Goal: Task Accomplishment & Management: Manage account settings

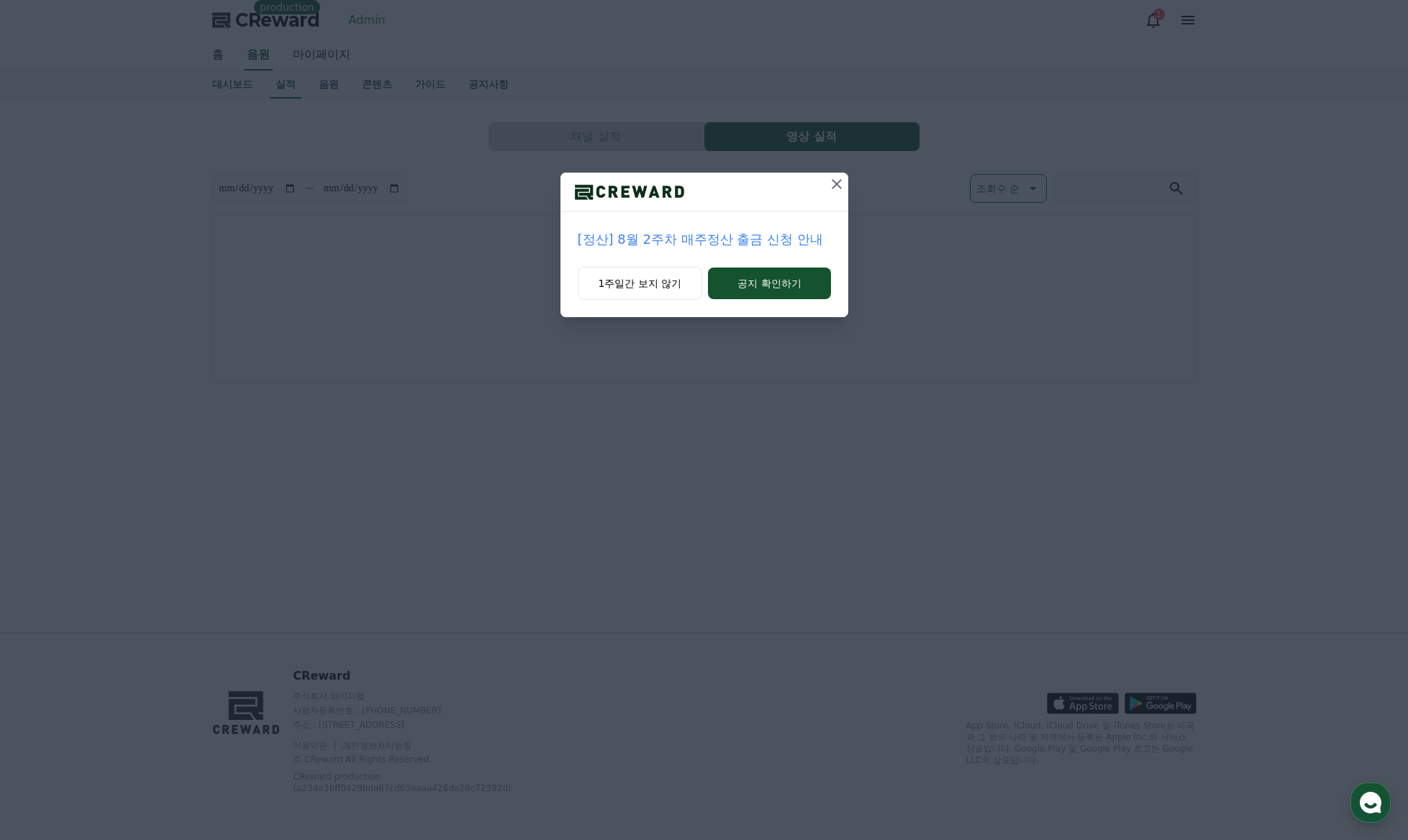
click at [836, 190] on icon at bounding box center [836, 184] width 17 height 17
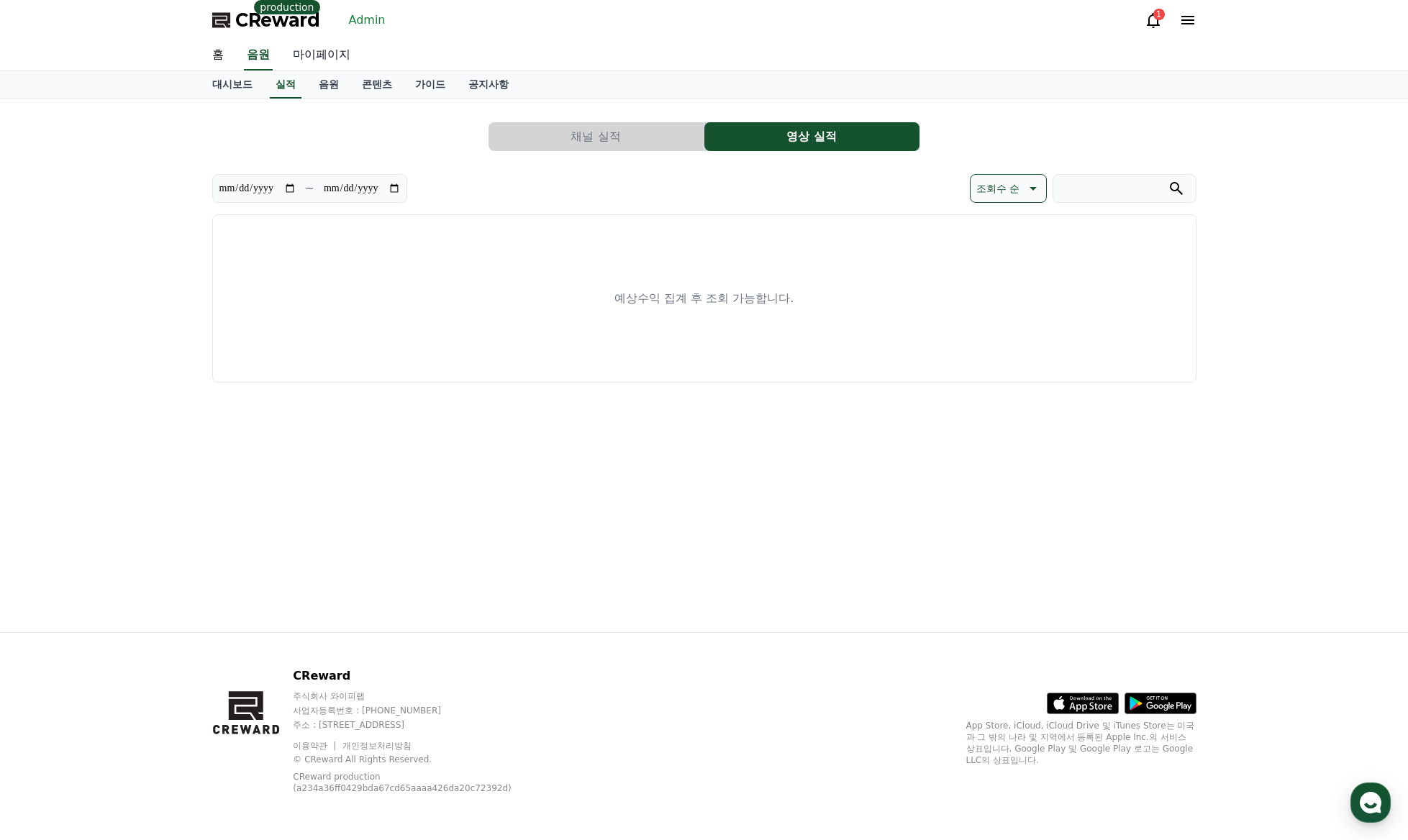
click at [305, 54] on link "마이페이지" at bounding box center [322, 55] width 81 height 30
select select "**********"
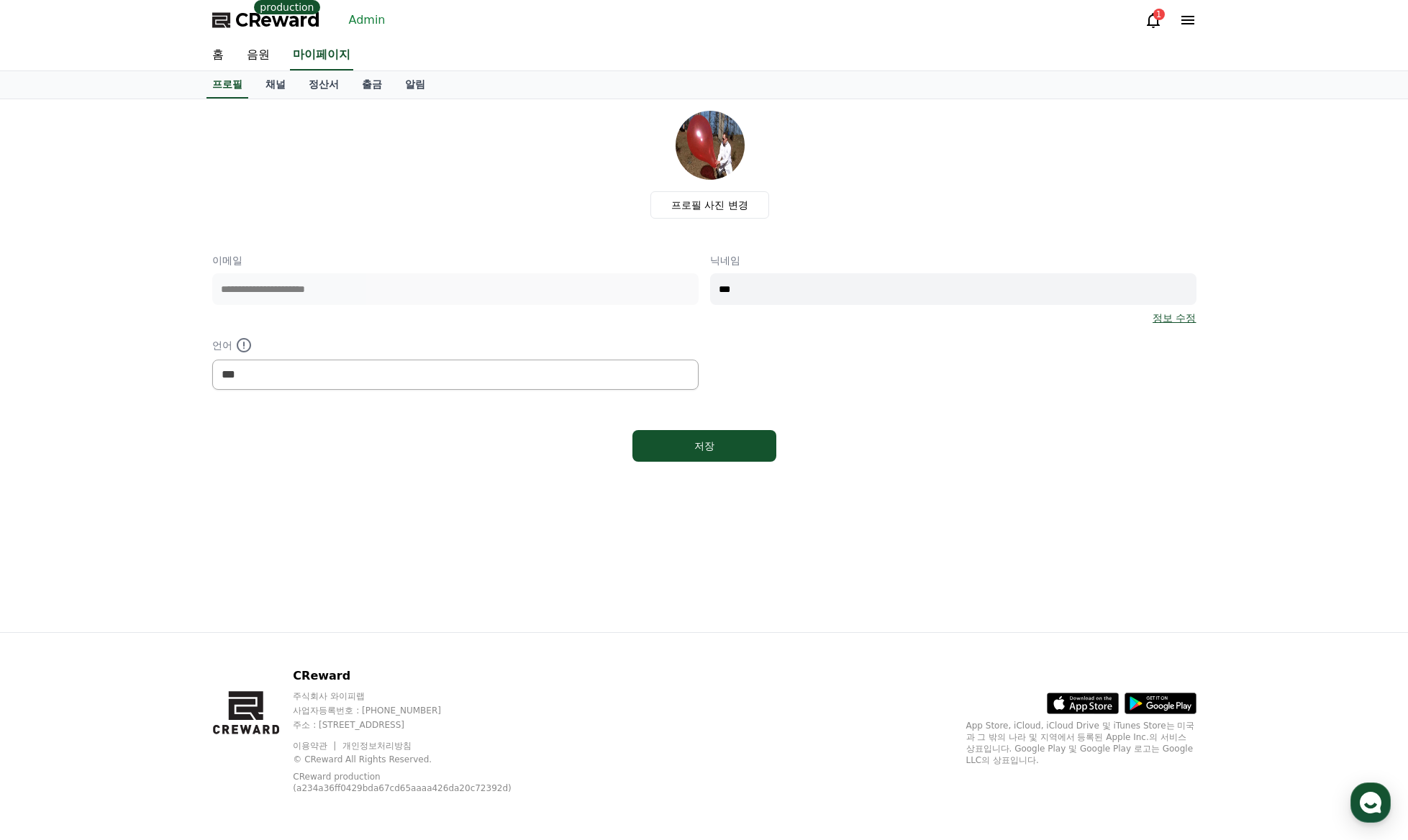
click at [394, 19] on div "CReward production Admin 1" at bounding box center [704, 20] width 1007 height 40
click at [365, 22] on link "Admin" at bounding box center [367, 20] width 48 height 23
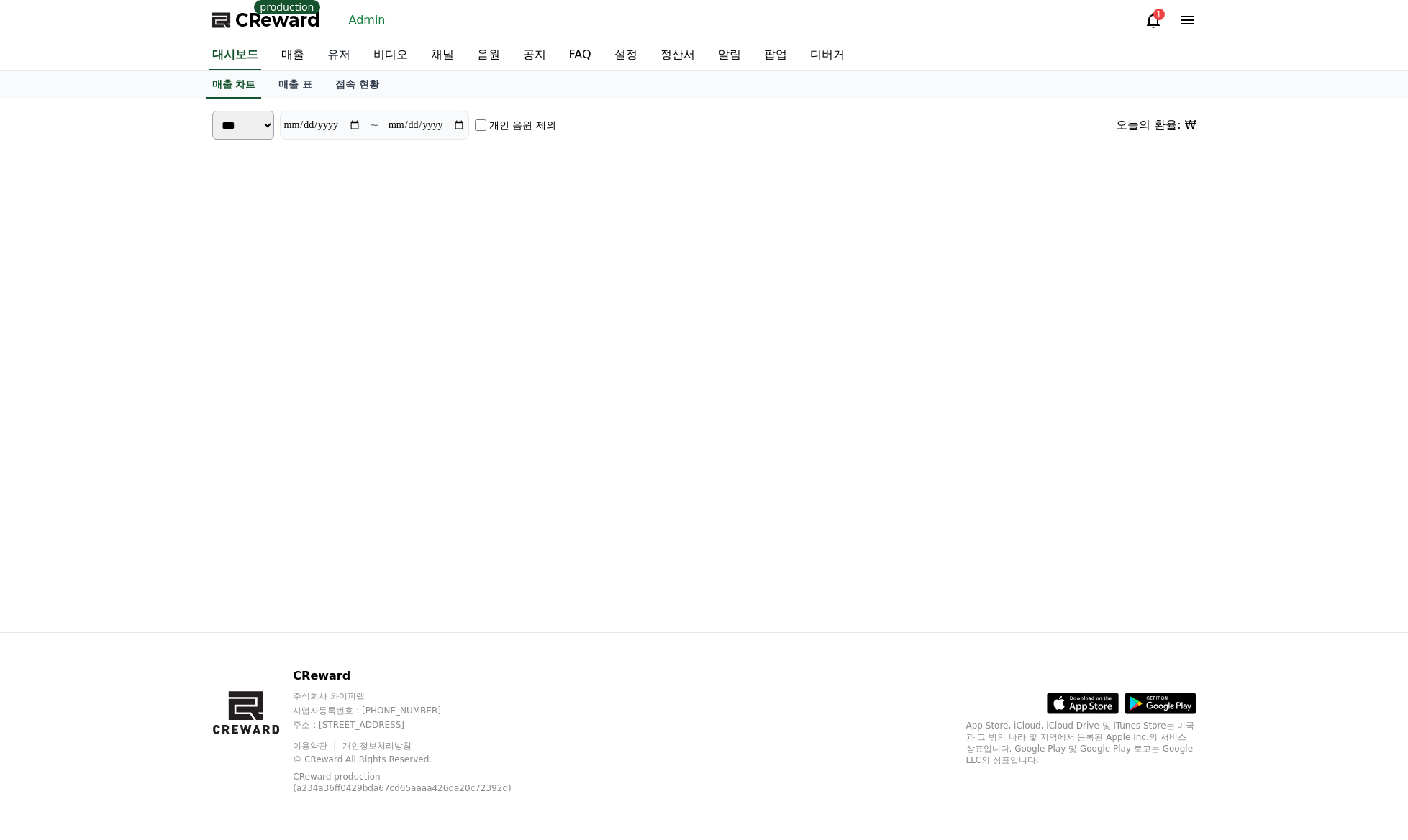
click at [344, 54] on link "유저" at bounding box center [339, 55] width 46 height 30
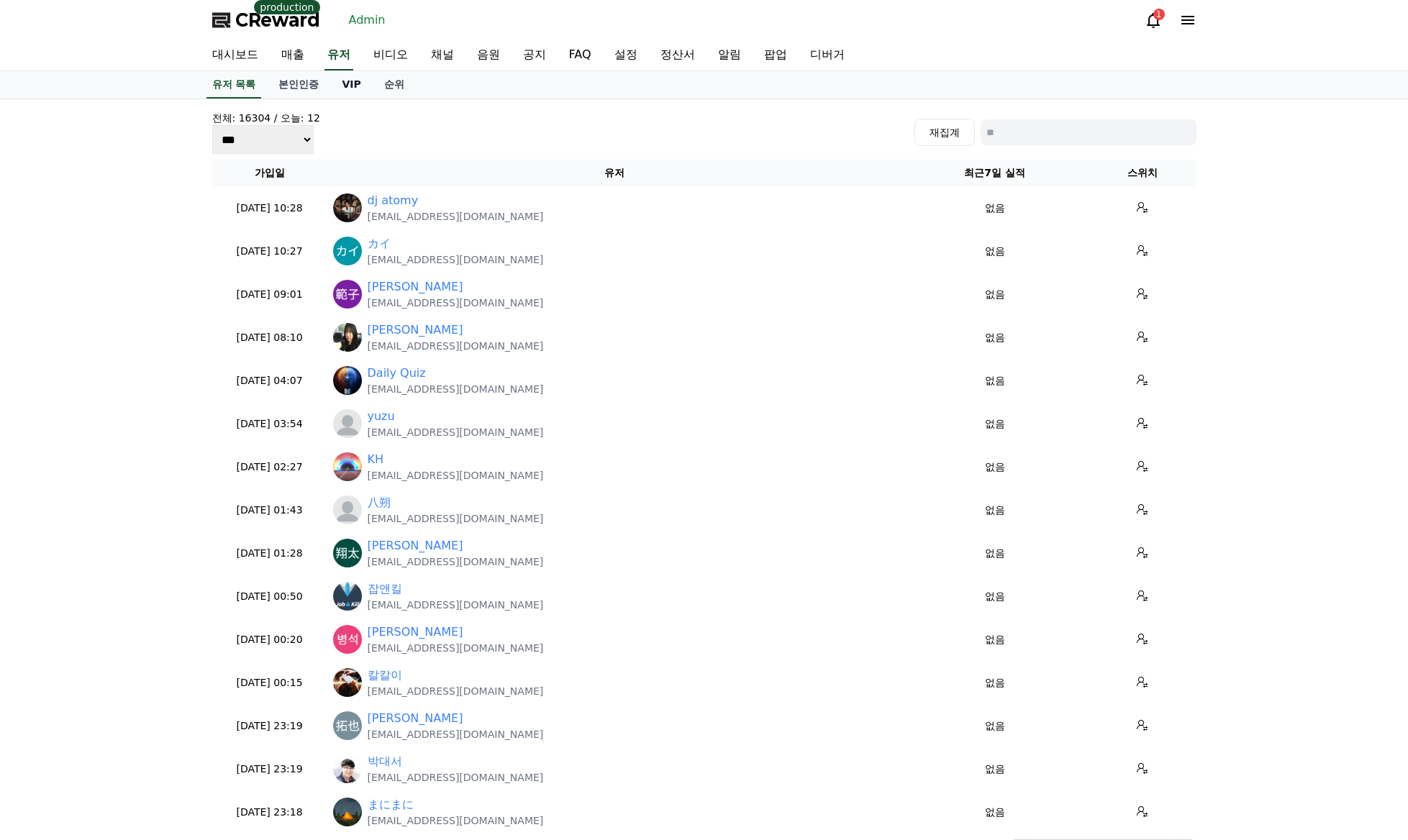
click at [335, 84] on link "VIP" at bounding box center [351, 84] width 42 height 27
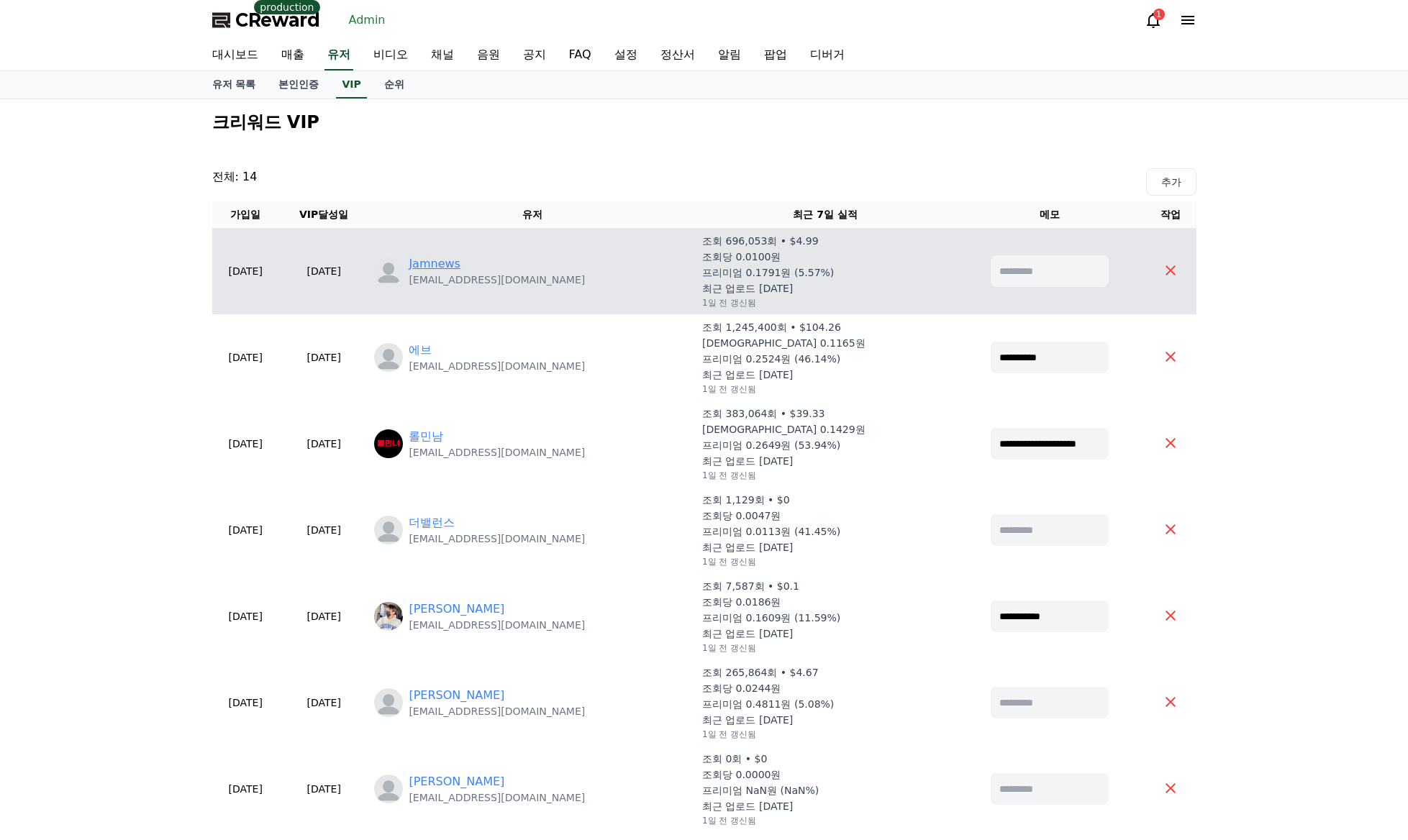
click at [460, 265] on link "Jamnews" at bounding box center [434, 264] width 52 height 17
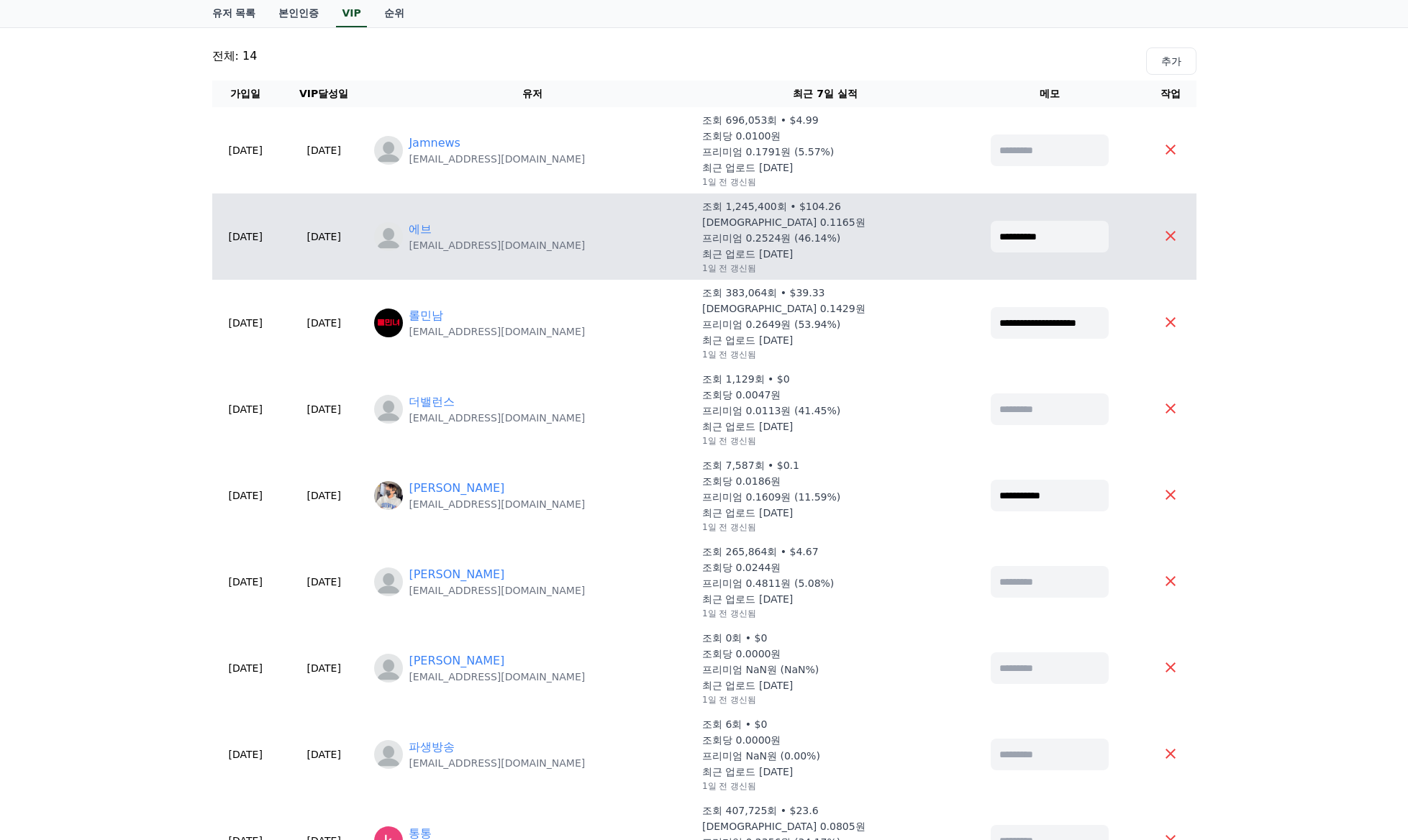
scroll to position [144, 0]
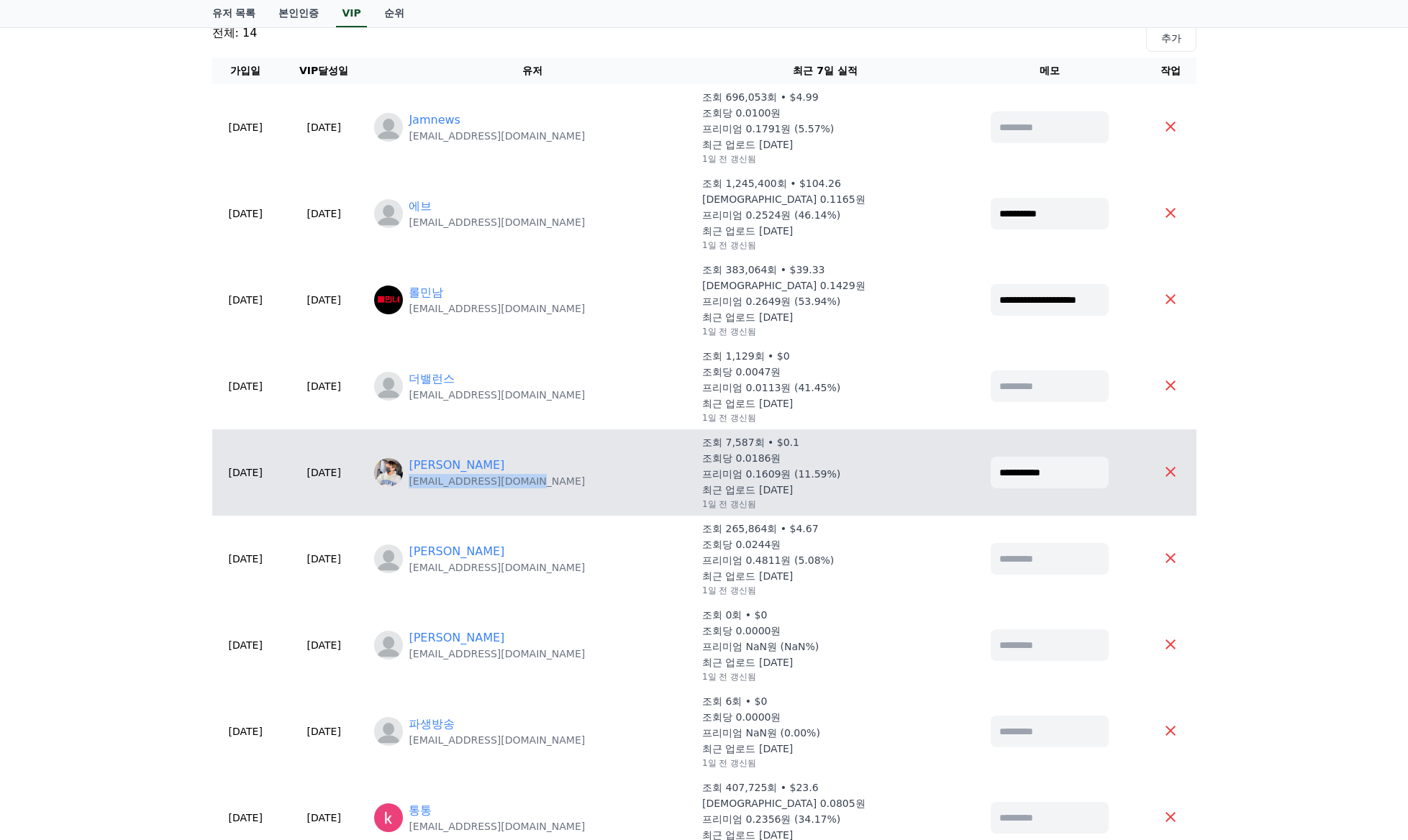
drag, startPoint x: 565, startPoint y: 484, endPoint x: 446, endPoint y: 488, distance: 119.1
click at [446, 488] on td "齋藤和利 [EMAIL_ADDRESS][DOMAIN_NAME]" at bounding box center [532, 472] width 328 height 86
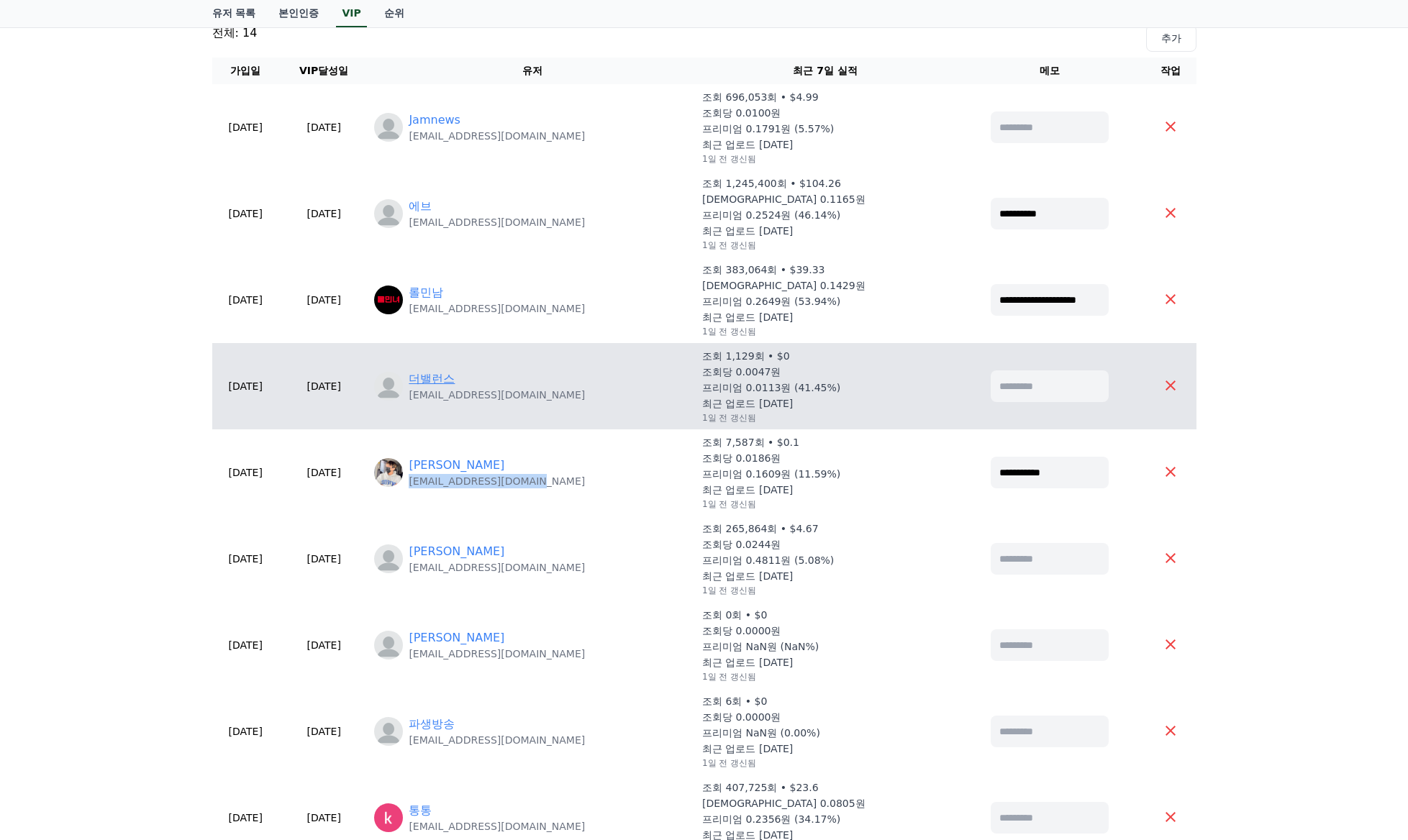
copy p "[EMAIL_ADDRESS][DOMAIN_NAME]"
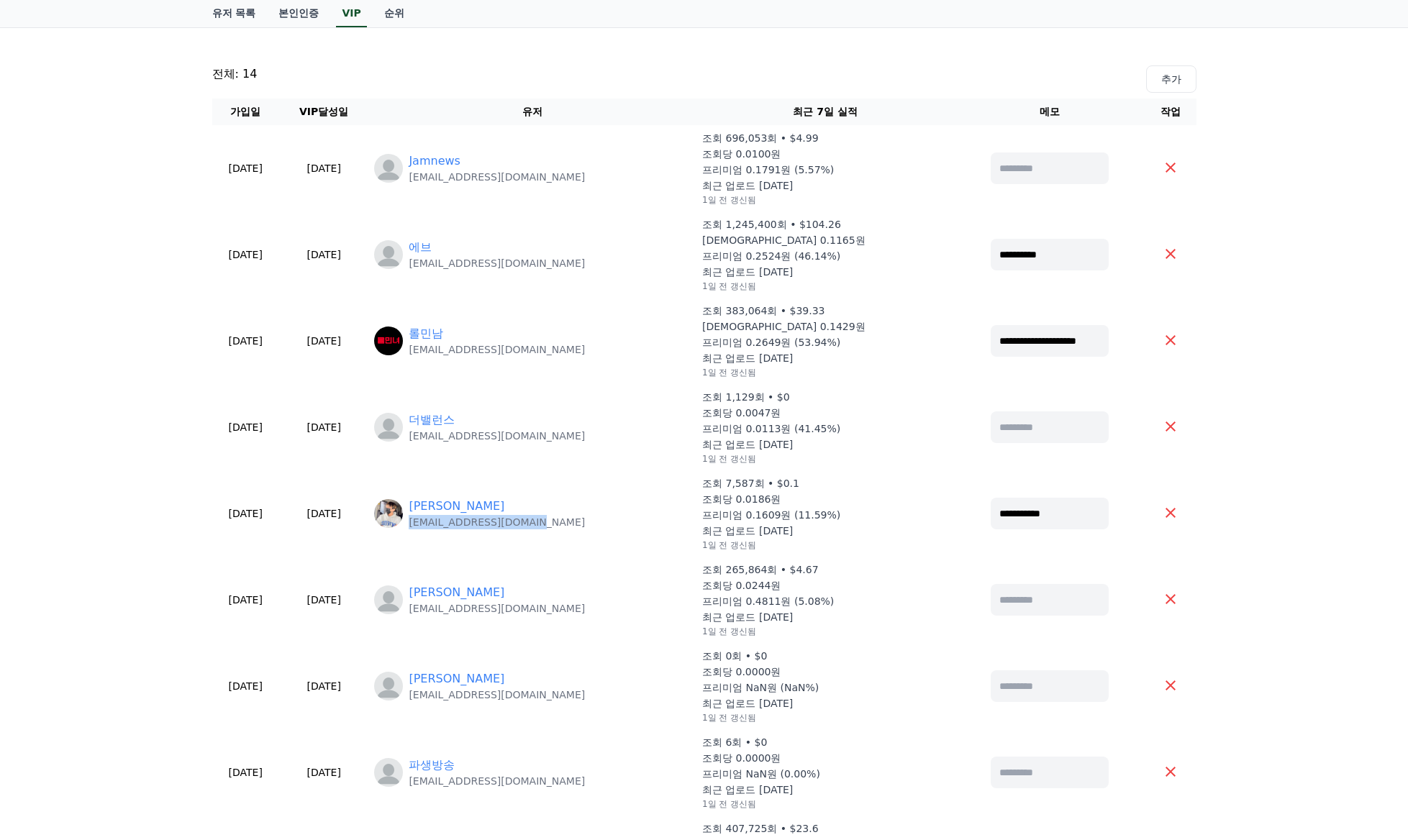
scroll to position [0, 0]
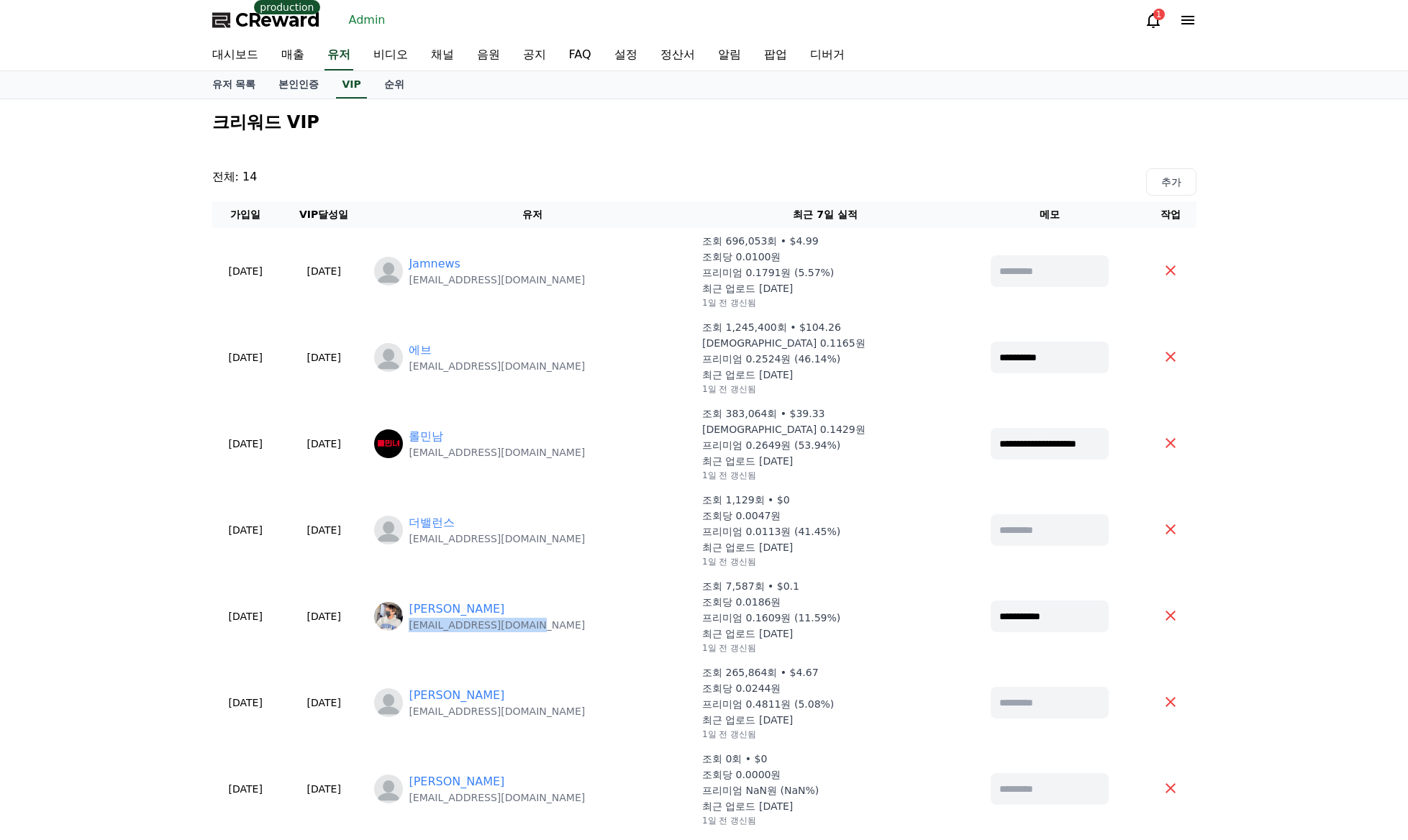
click at [360, 16] on link "Admin" at bounding box center [367, 20] width 48 height 23
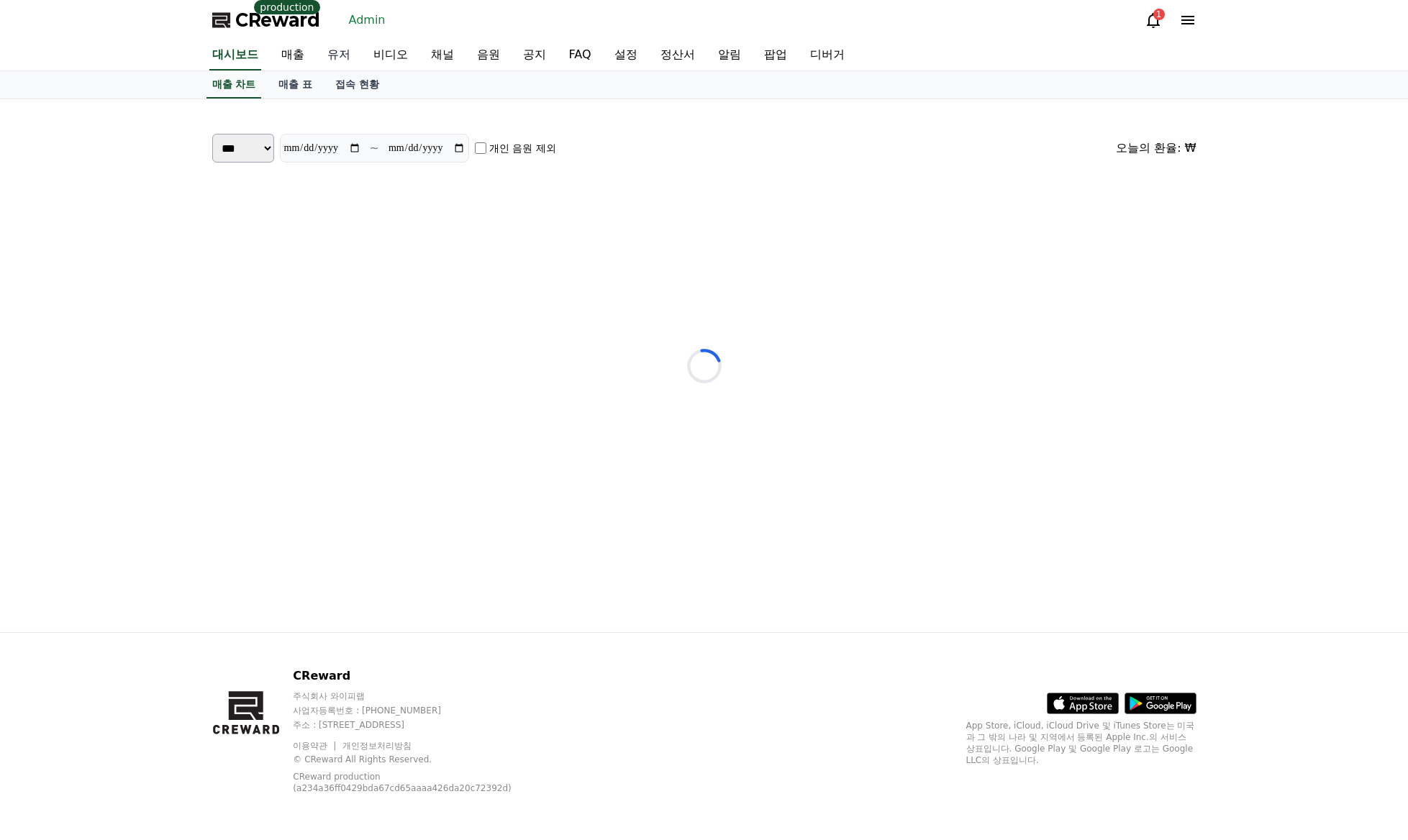
click at [346, 50] on link "유저" at bounding box center [339, 55] width 46 height 30
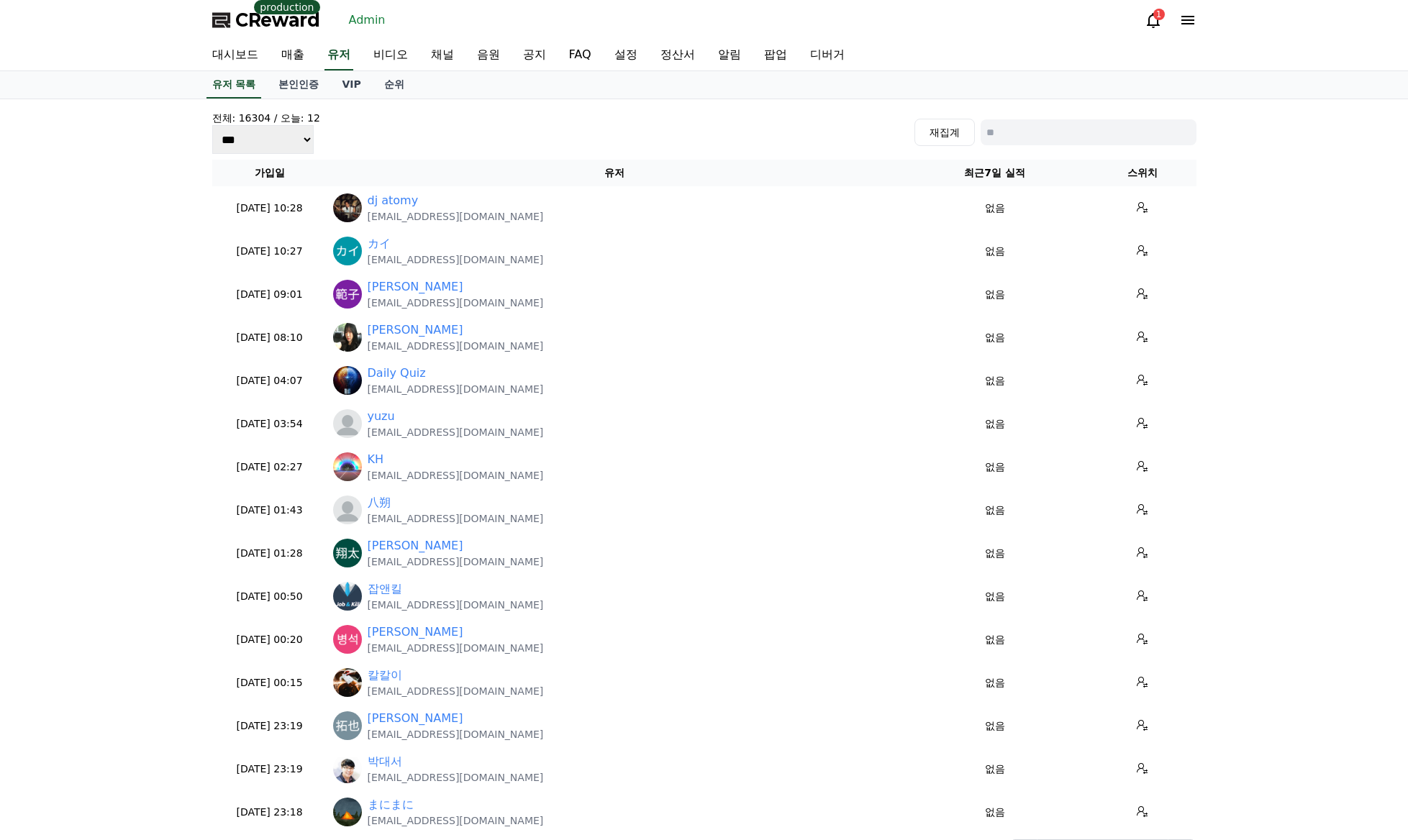
click at [1035, 150] on div "전체: 16304 / [DATE]: 12 *** *** *** 재집계" at bounding box center [704, 133] width 984 height 43
click at [1037, 141] on input at bounding box center [1088, 132] width 215 height 26
paste input "**********"
type input "**********"
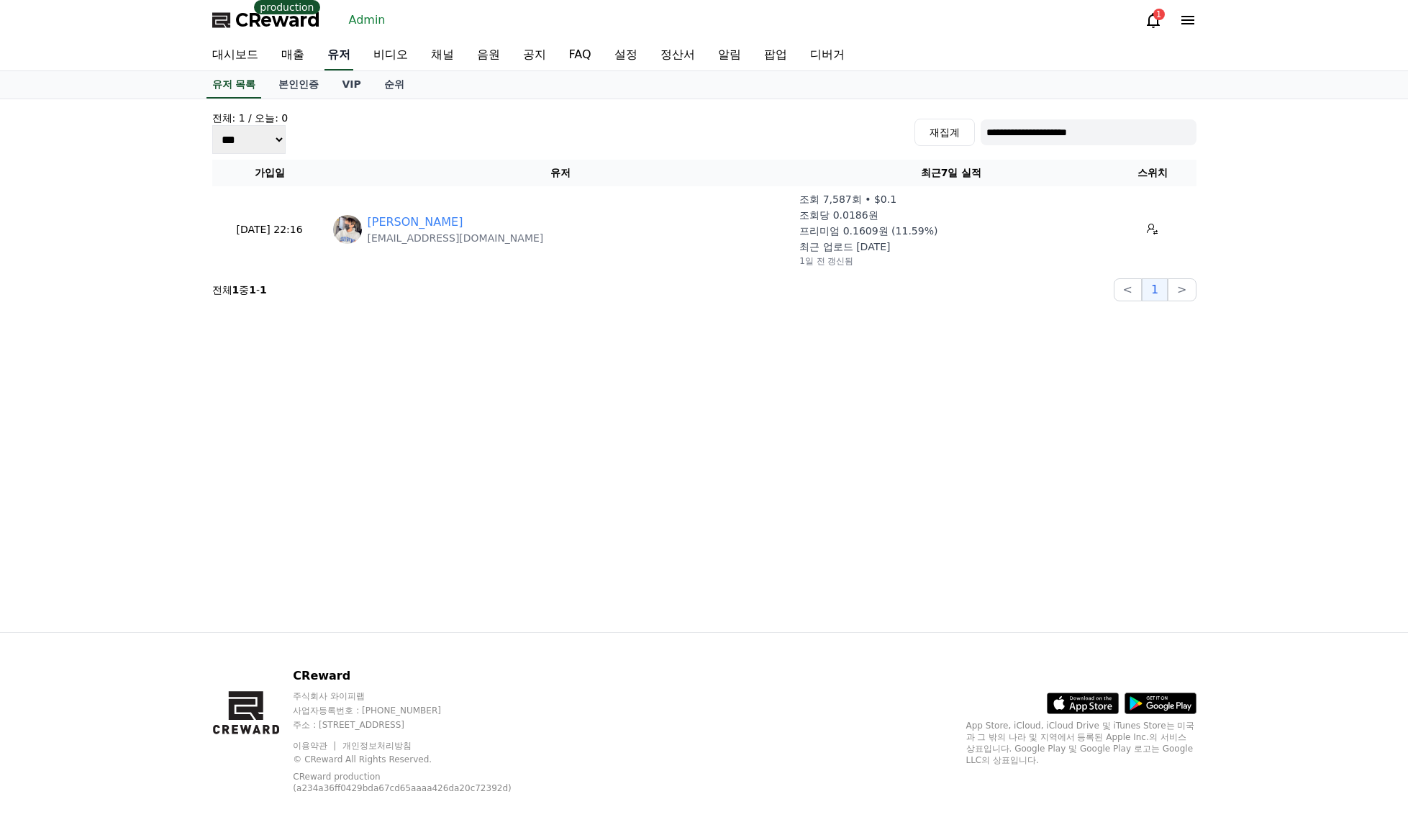
click at [326, 61] on link "유저" at bounding box center [339, 55] width 29 height 30
click at [332, 57] on link "유저" at bounding box center [339, 55] width 29 height 30
click at [345, 88] on link "VIP" at bounding box center [351, 84] width 42 height 27
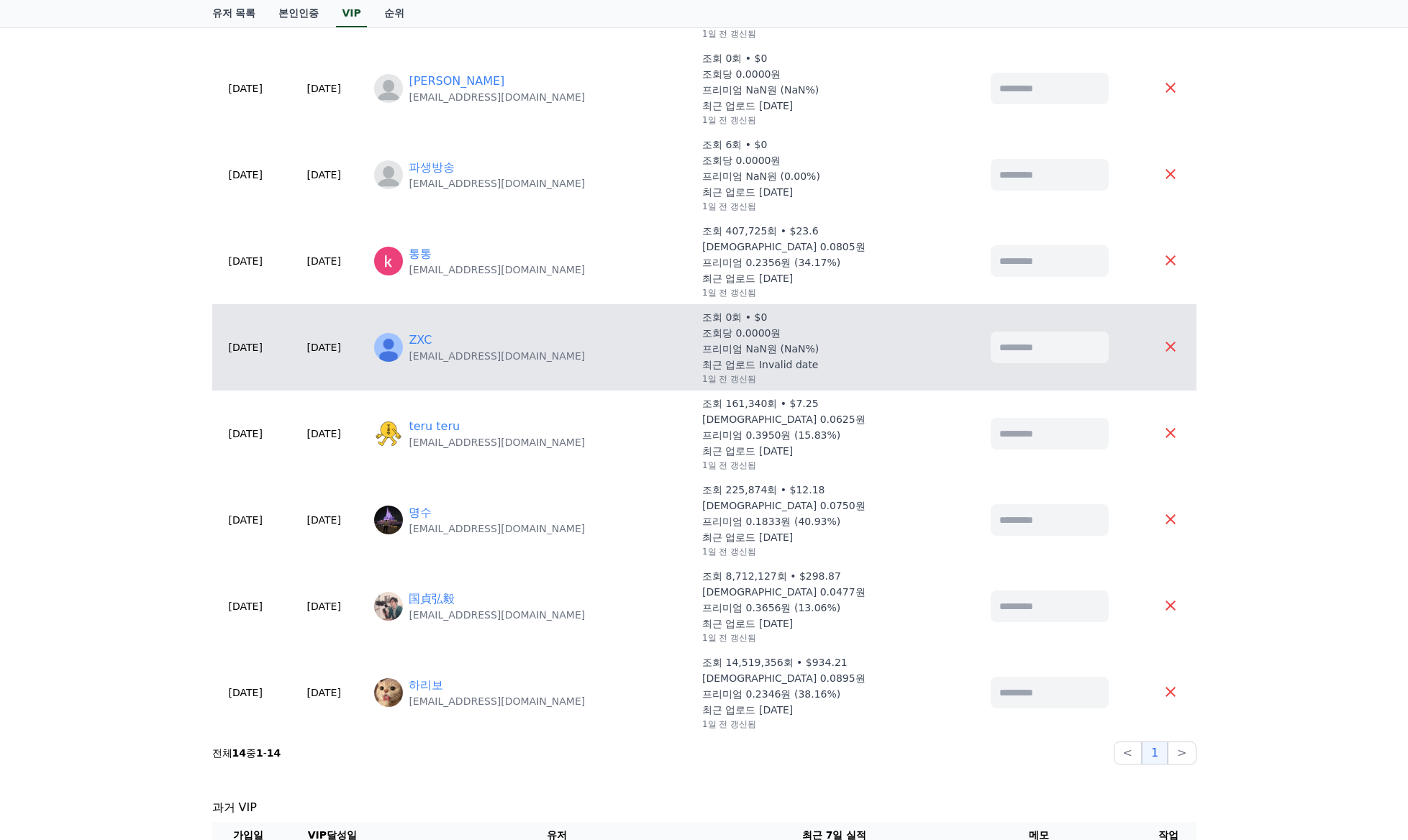
scroll to position [719, 0]
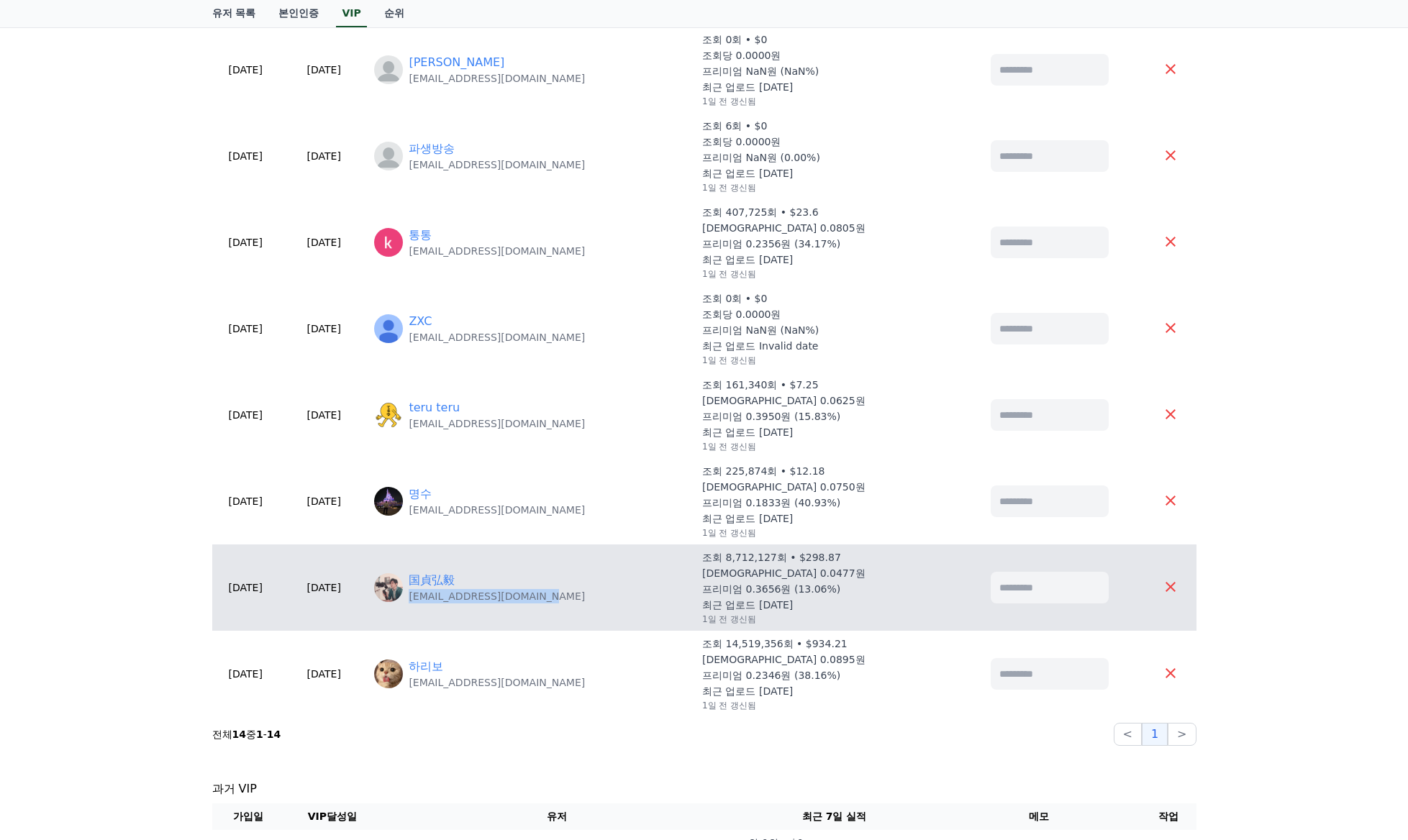
drag, startPoint x: 581, startPoint y: 594, endPoint x: 452, endPoint y: 600, distance: 129.1
click at [452, 600] on div "国貞弘毅 [EMAIL_ADDRESS][DOMAIN_NAME]" at bounding box center [532, 587] width 316 height 32
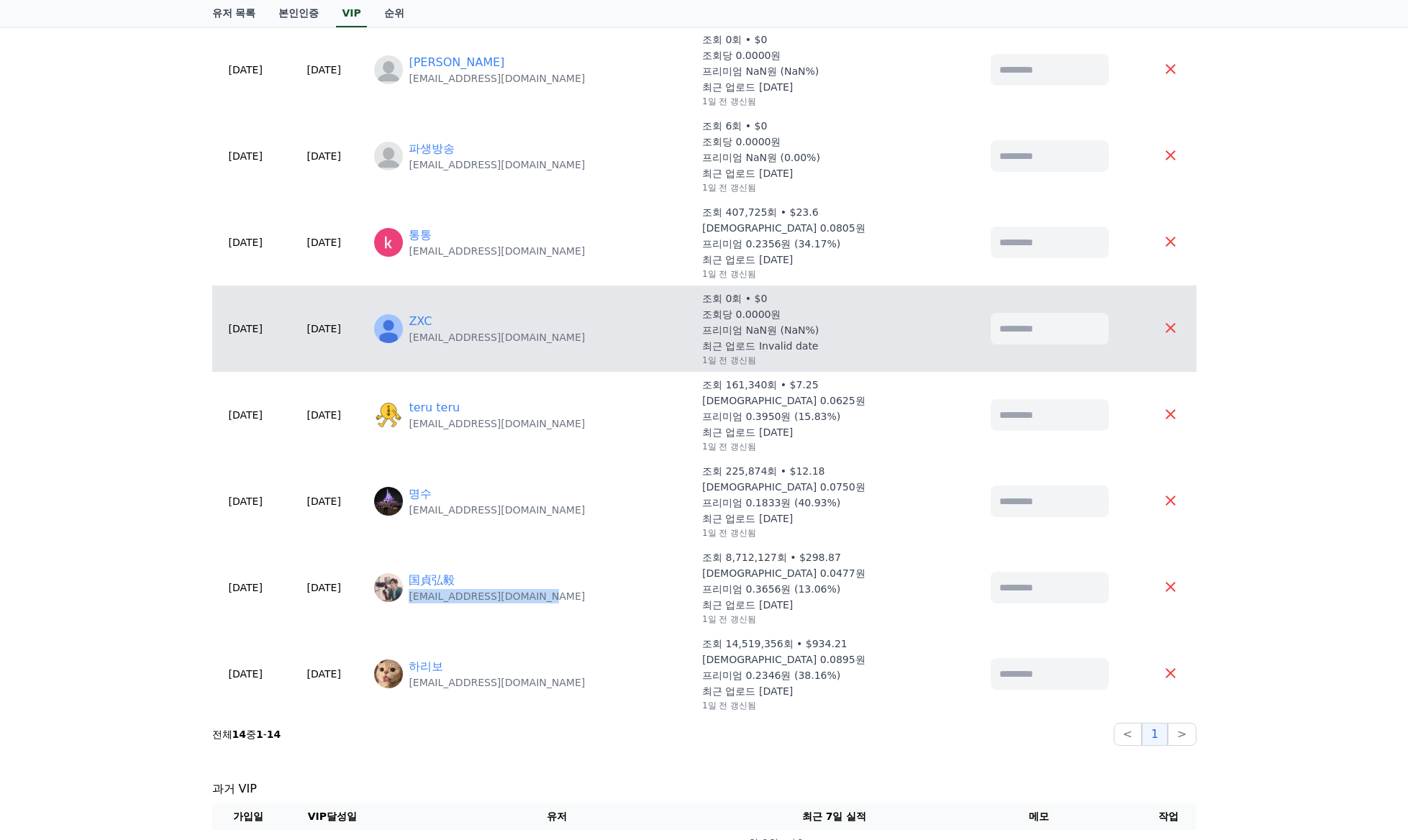
copy p "[EMAIL_ADDRESS][DOMAIN_NAME]"
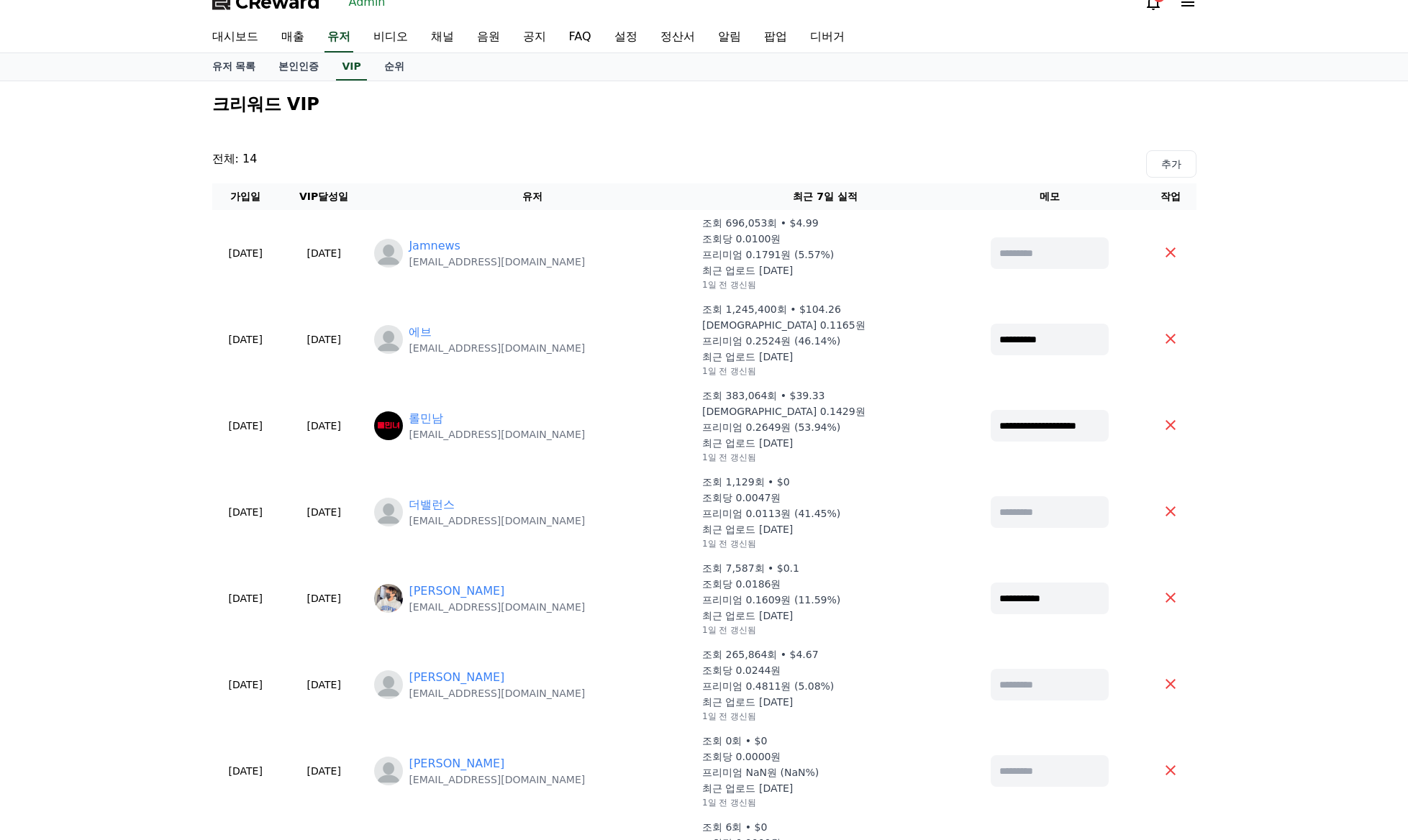
scroll to position [0, 0]
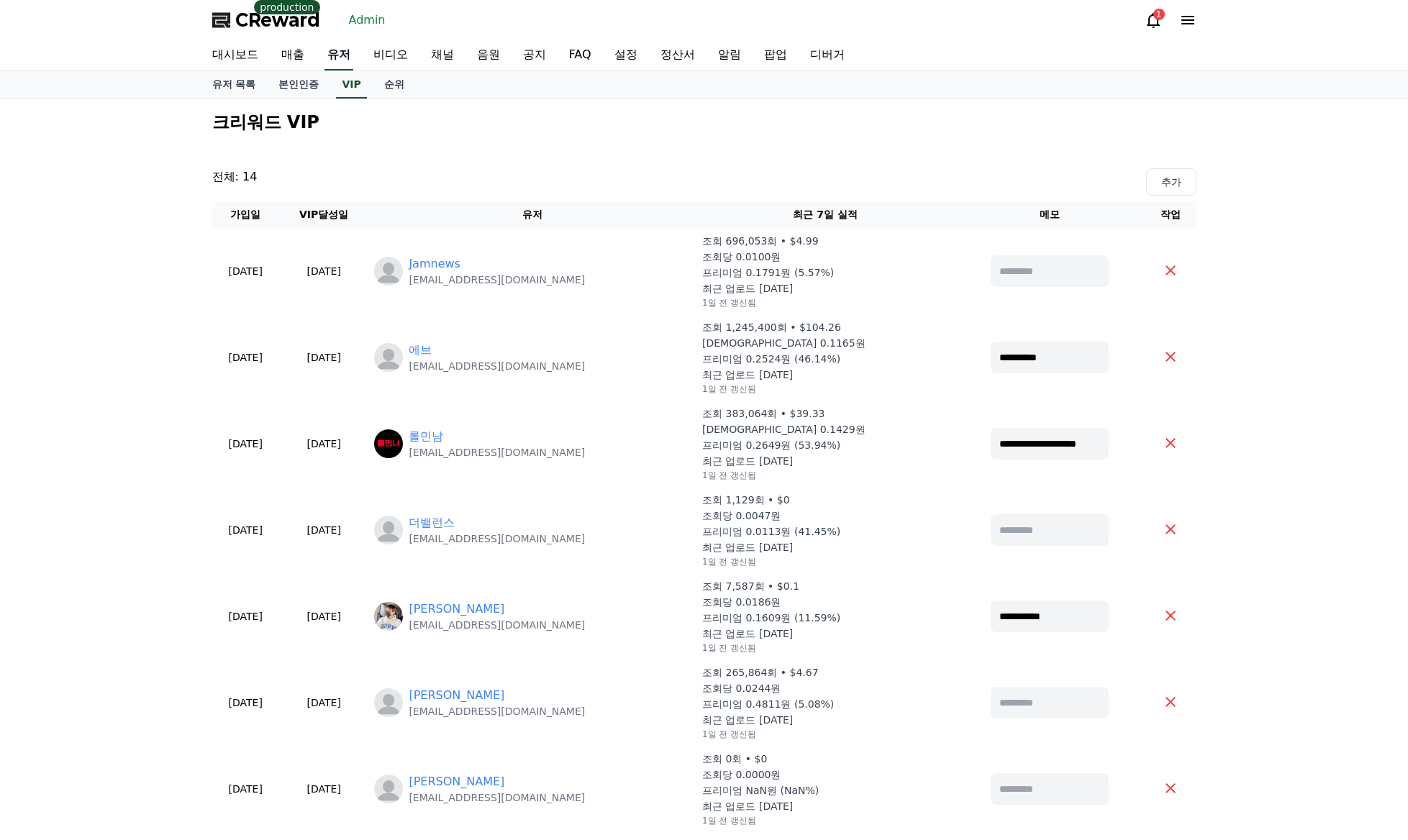
click at [343, 57] on link "유저" at bounding box center [339, 55] width 29 height 30
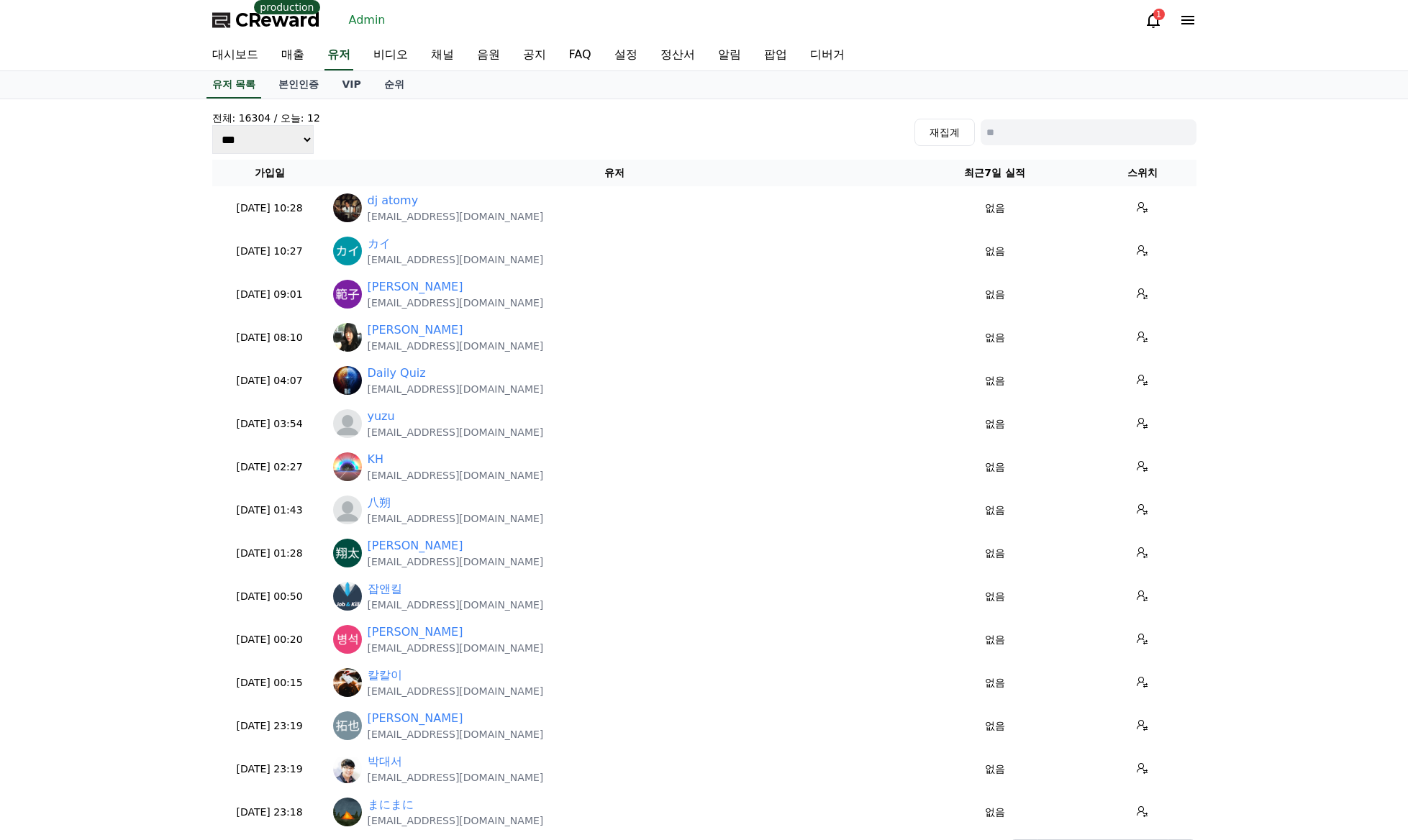
click at [1018, 148] on div "전체: 16304 / [DATE]: 12 *** *** *** 재집계" at bounding box center [704, 133] width 984 height 43
click at [1031, 143] on input at bounding box center [1088, 132] width 215 height 26
paste input "**********"
type input "**********"
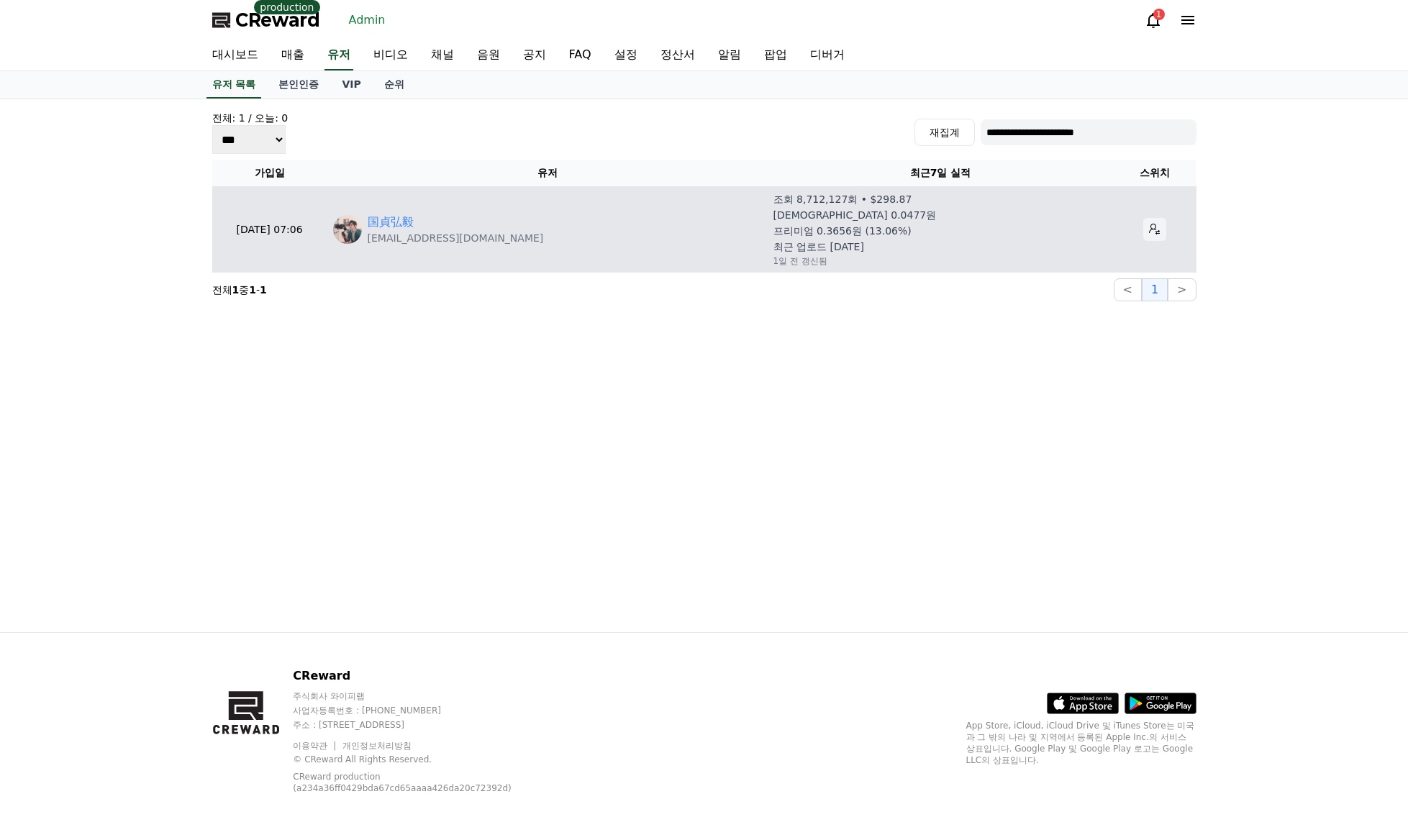
click at [1143, 232] on button at bounding box center [1155, 229] width 23 height 23
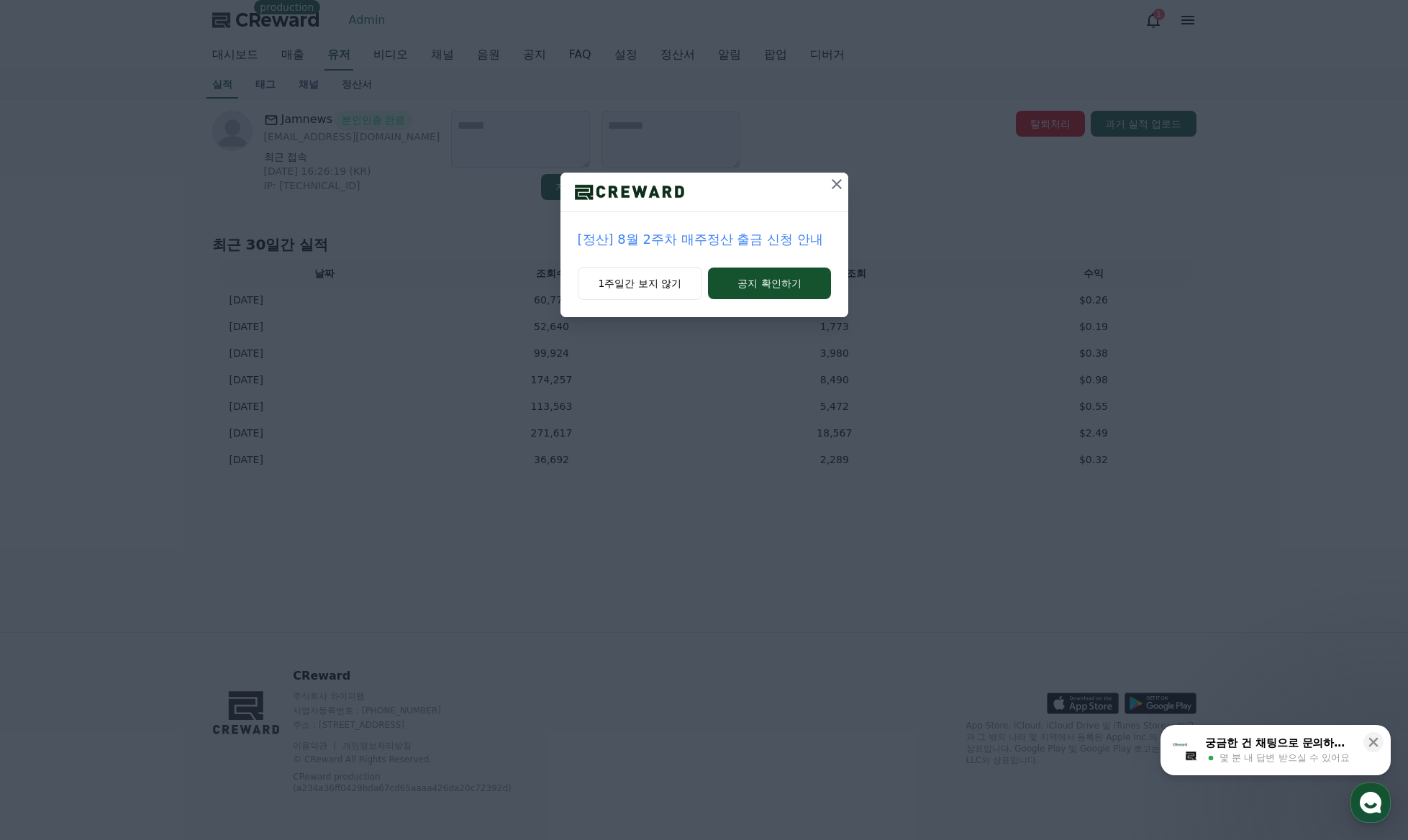
drag, startPoint x: 833, startPoint y: 173, endPoint x: 830, endPoint y: 195, distance: 22.2
click at [833, 174] on button at bounding box center [837, 184] width 23 height 23
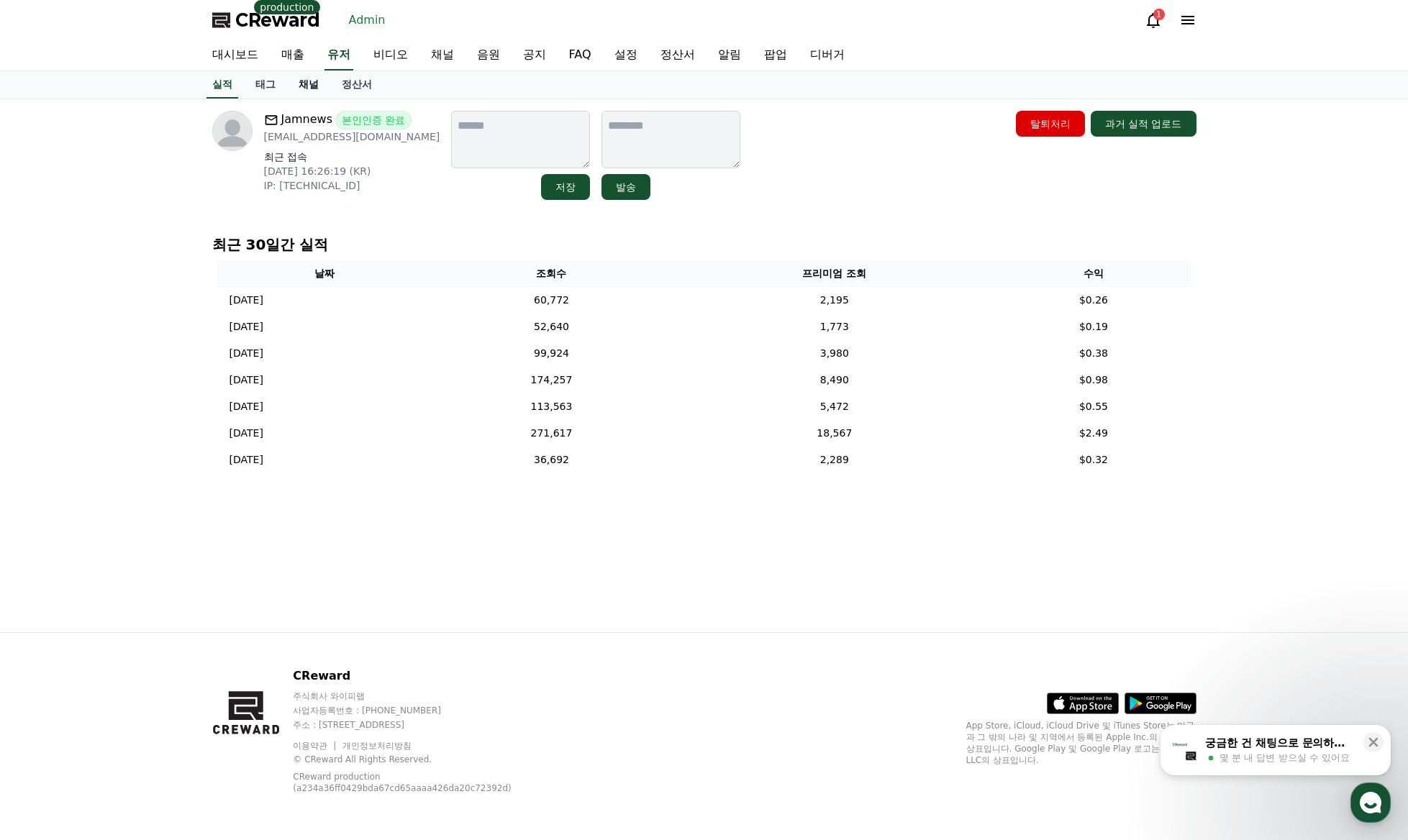
click at [314, 85] on link "채널" at bounding box center [308, 84] width 43 height 27
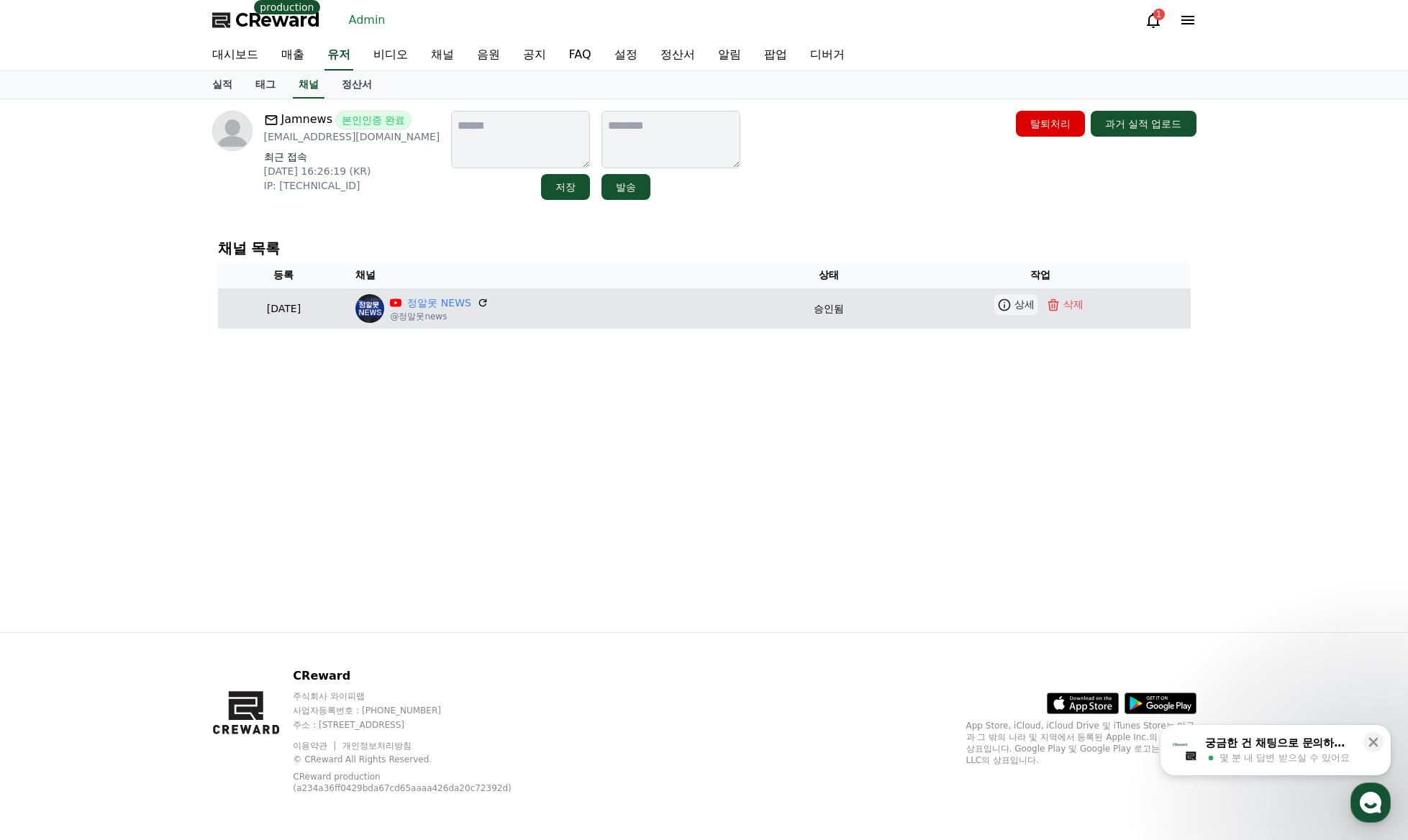
click at [1011, 312] on icon at bounding box center [1004, 305] width 15 height 15
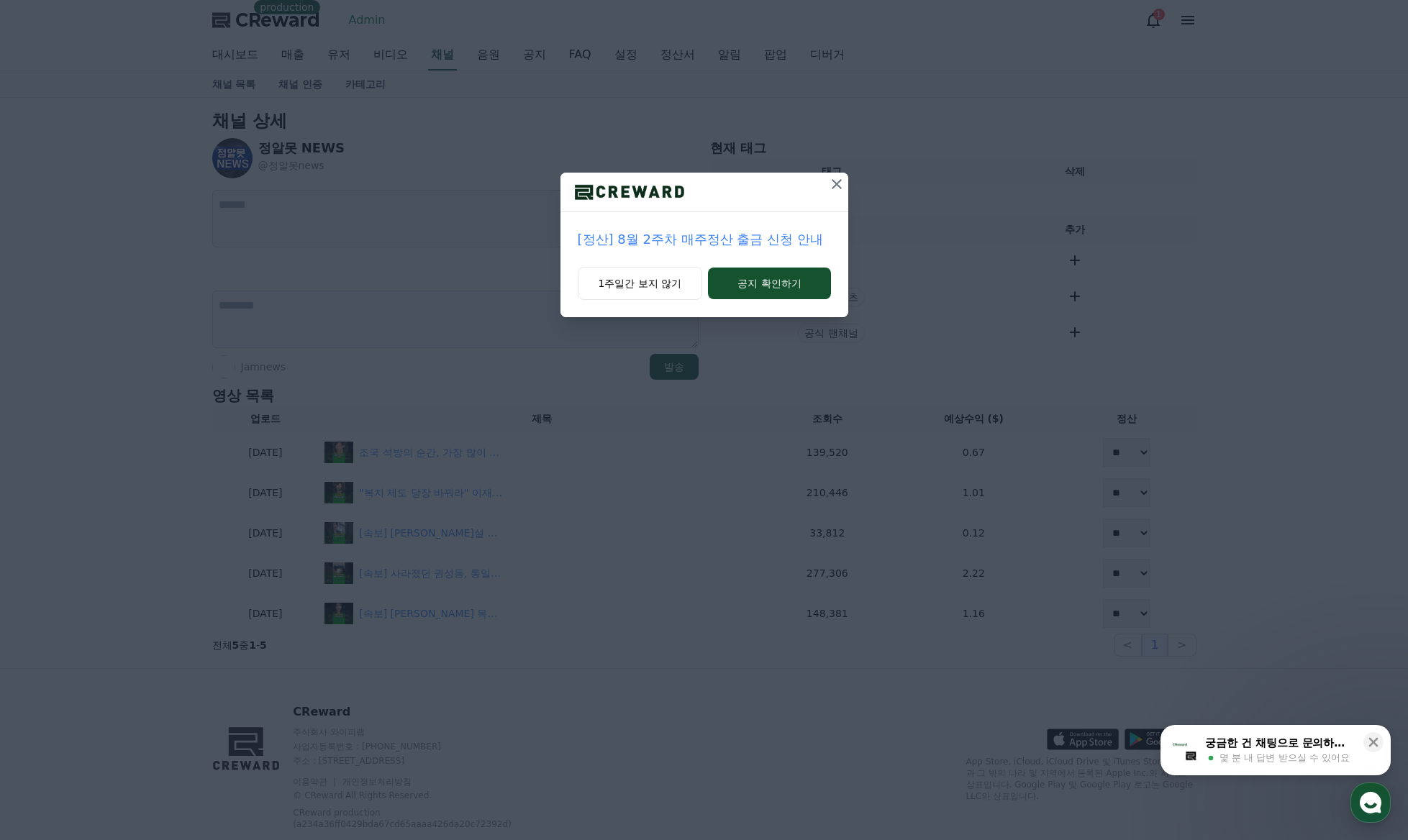
click at [837, 191] on icon at bounding box center [836, 184] width 17 height 17
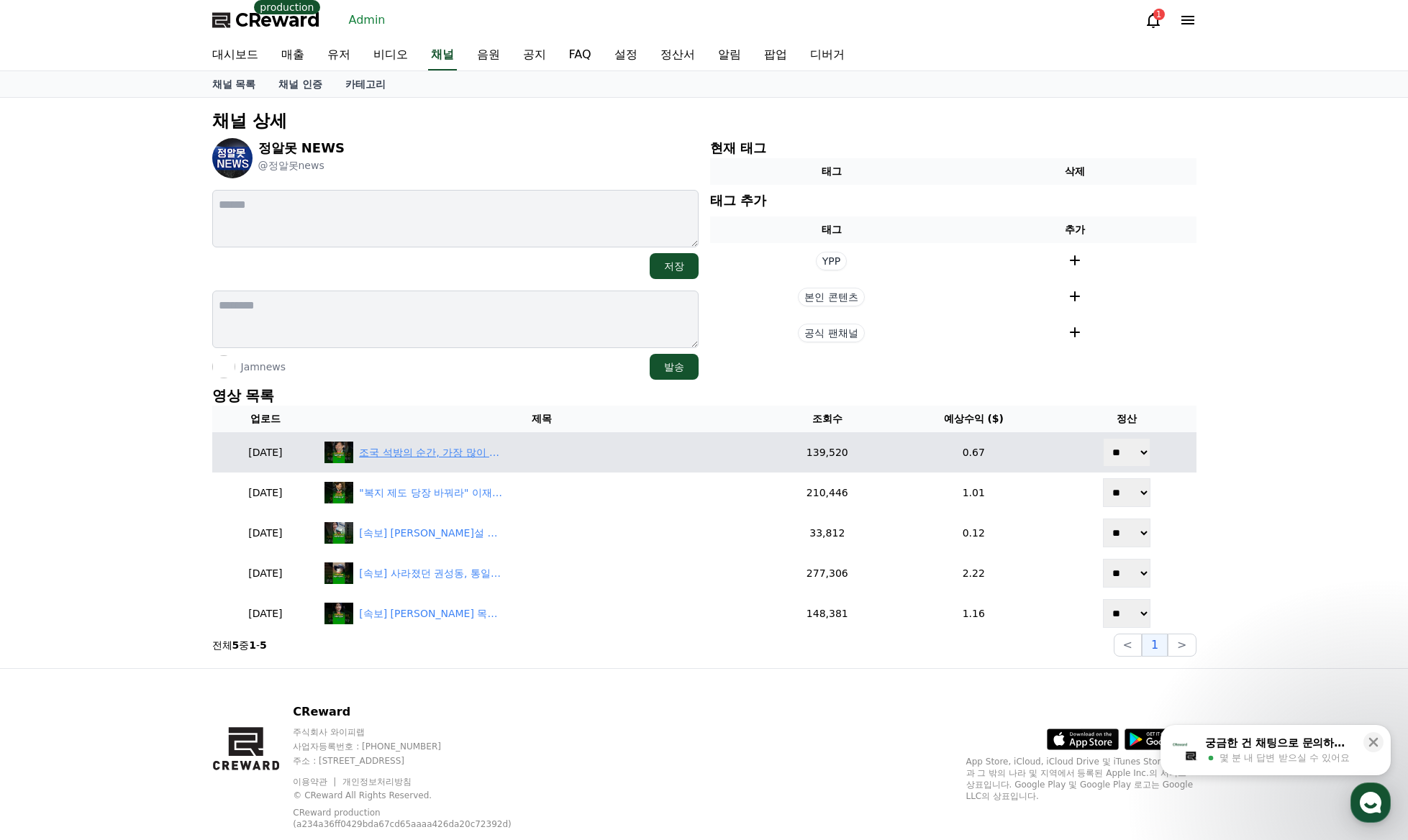
click at [426, 455] on div "조국 석방의 순간, 가장 많이 꺼낸 말" at bounding box center [431, 453] width 144 height 15
